Goal: Check status: Check status

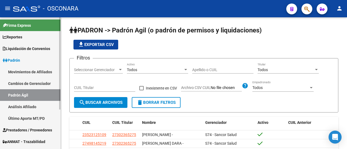
click at [31, 92] on link "Padrón Ágil" at bounding box center [30, 95] width 60 height 12
click at [225, 71] on input "Apellido o CUIL" at bounding box center [222, 70] width 61 height 5
click at [96, 86] on div "CUIL Titular" at bounding box center [104, 86] width 61 height 11
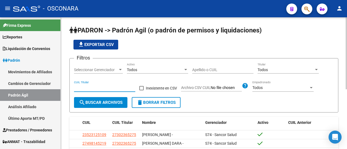
paste input "27-27309373-2"
type input "27-27309373-2"
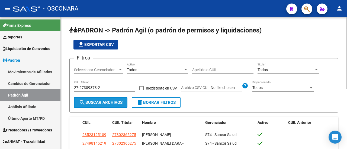
click at [105, 100] on span "search Buscar Archivos" at bounding box center [101, 102] width 44 height 5
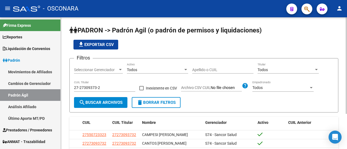
scroll to position [27, 0]
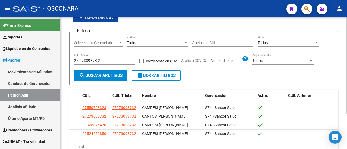
click at [108, 80] on button "search Buscar Archivos" at bounding box center [100, 75] width 53 height 11
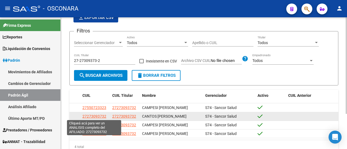
click at [103, 115] on span "27273093732" at bounding box center [94, 116] width 24 height 4
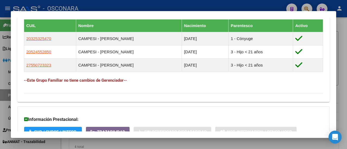
scroll to position [368, 0]
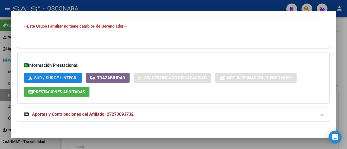
click at [46, 77] on span "SUR / SURGE / INTEGR." at bounding box center [55, 78] width 43 height 5
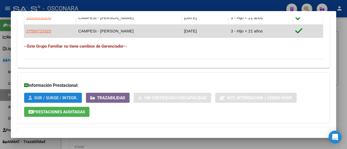
scroll to position [341, 0]
